Goal: Information Seeking & Learning: Find specific fact

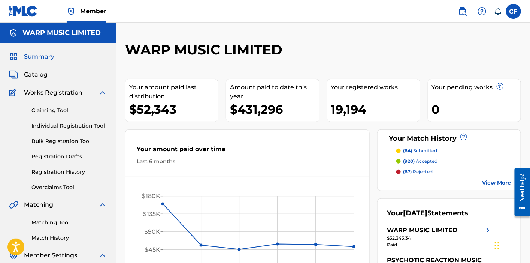
click at [463, 8] on img at bounding box center [462, 11] width 9 height 9
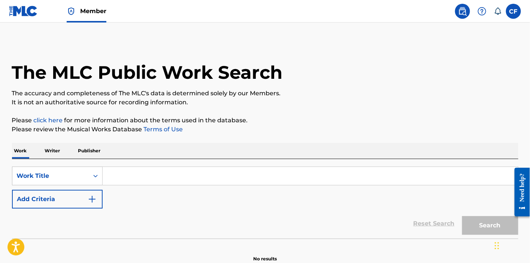
scroll to position [39, 0]
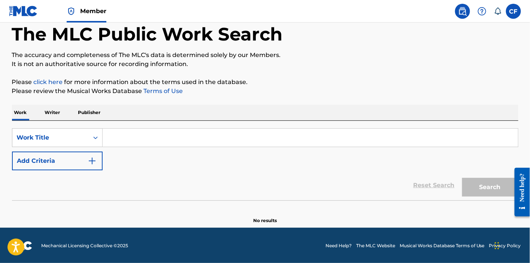
click at [135, 139] on input "Search Form" at bounding box center [311, 138] width 416 height 18
click at [88, 144] on div "Work Title" at bounding box center [50, 137] width 76 height 14
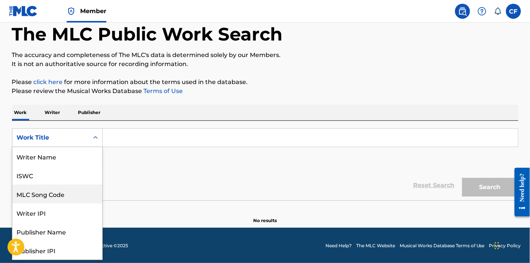
scroll to position [37, 0]
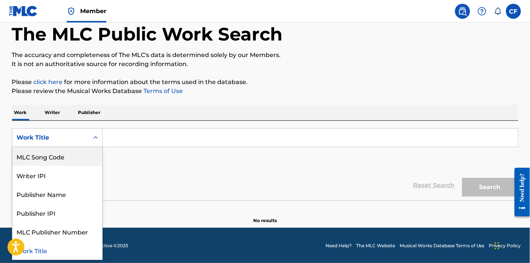
drag, startPoint x: 19, startPoint y: 159, endPoint x: 24, endPoint y: 159, distance: 5.3
click at [19, 159] on div "MLC Song Code" at bounding box center [57, 156] width 90 height 19
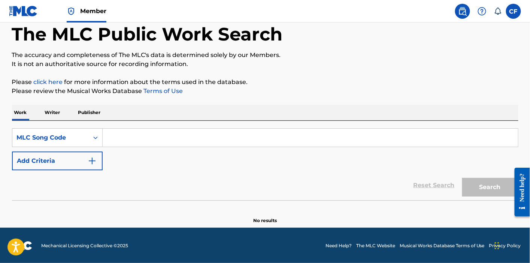
drag, startPoint x: 105, startPoint y: 148, endPoint x: 154, endPoint y: 142, distance: 49.2
click at [141, 143] on input "Search Form" at bounding box center [311, 138] width 416 height 18
paste input "IC3RUL"
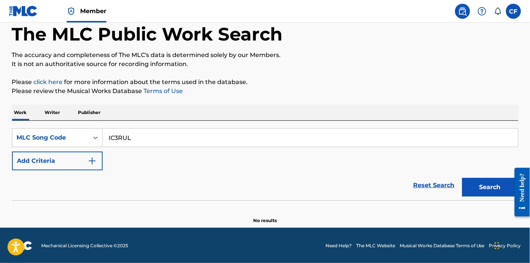
type input "IC3RUL"
click at [499, 191] on button "Search" at bounding box center [490, 187] width 56 height 19
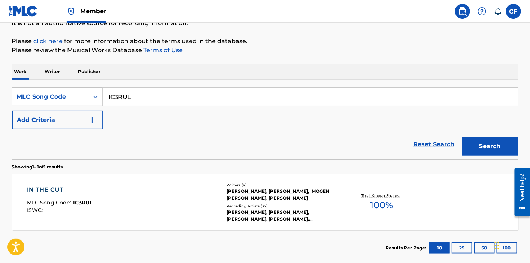
scroll to position [121, 0]
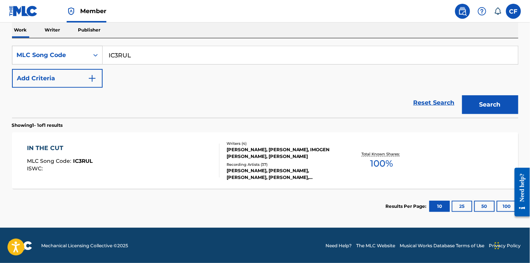
click at [160, 163] on div "IN THE CUT MLC Song Code : IC3RUL ISWC :" at bounding box center [123, 161] width 193 height 34
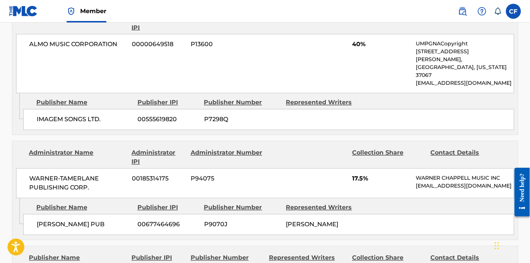
scroll to position [541, 0]
